Goal: Navigation & Orientation: Find specific page/section

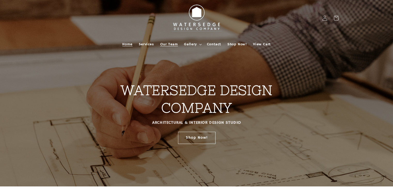
click at [175, 44] on span "Our Team" at bounding box center [169, 44] width 18 height 5
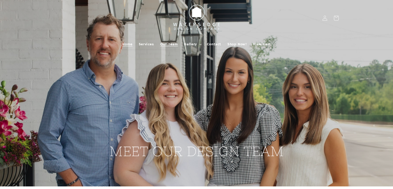
click at [126, 43] on span "Home" at bounding box center [127, 44] width 10 height 5
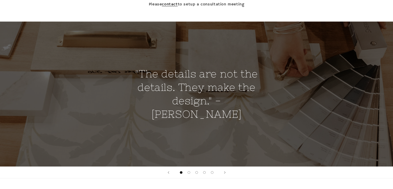
scroll to position [336, 0]
